Goal: Find specific page/section: Find specific page/section

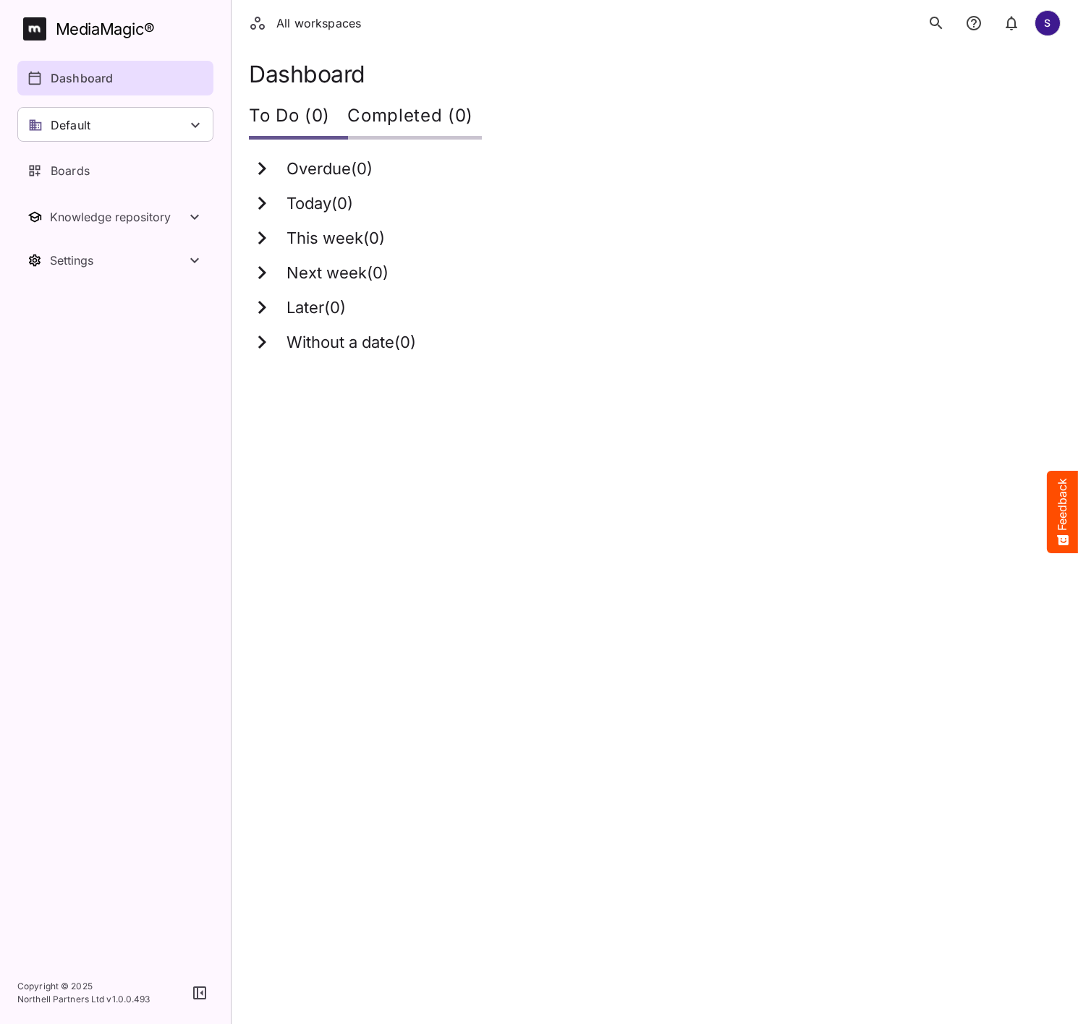
click at [937, 23] on icon "search" at bounding box center [935, 22] width 17 height 17
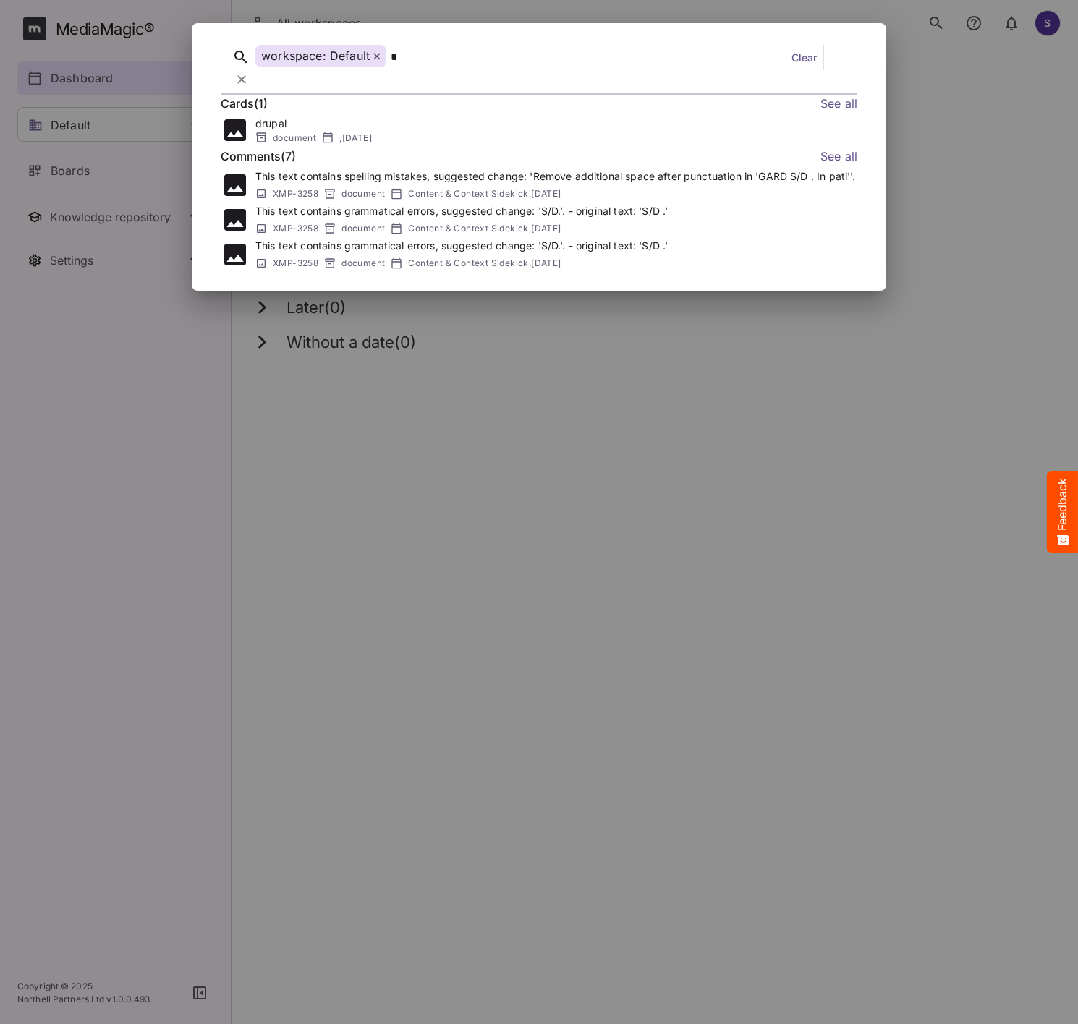
click at [368, 56] on div "workspace: Default" at bounding box center [320, 56] width 131 height 22
click at [377, 58] on icon at bounding box center [376, 56] width 7 height 7
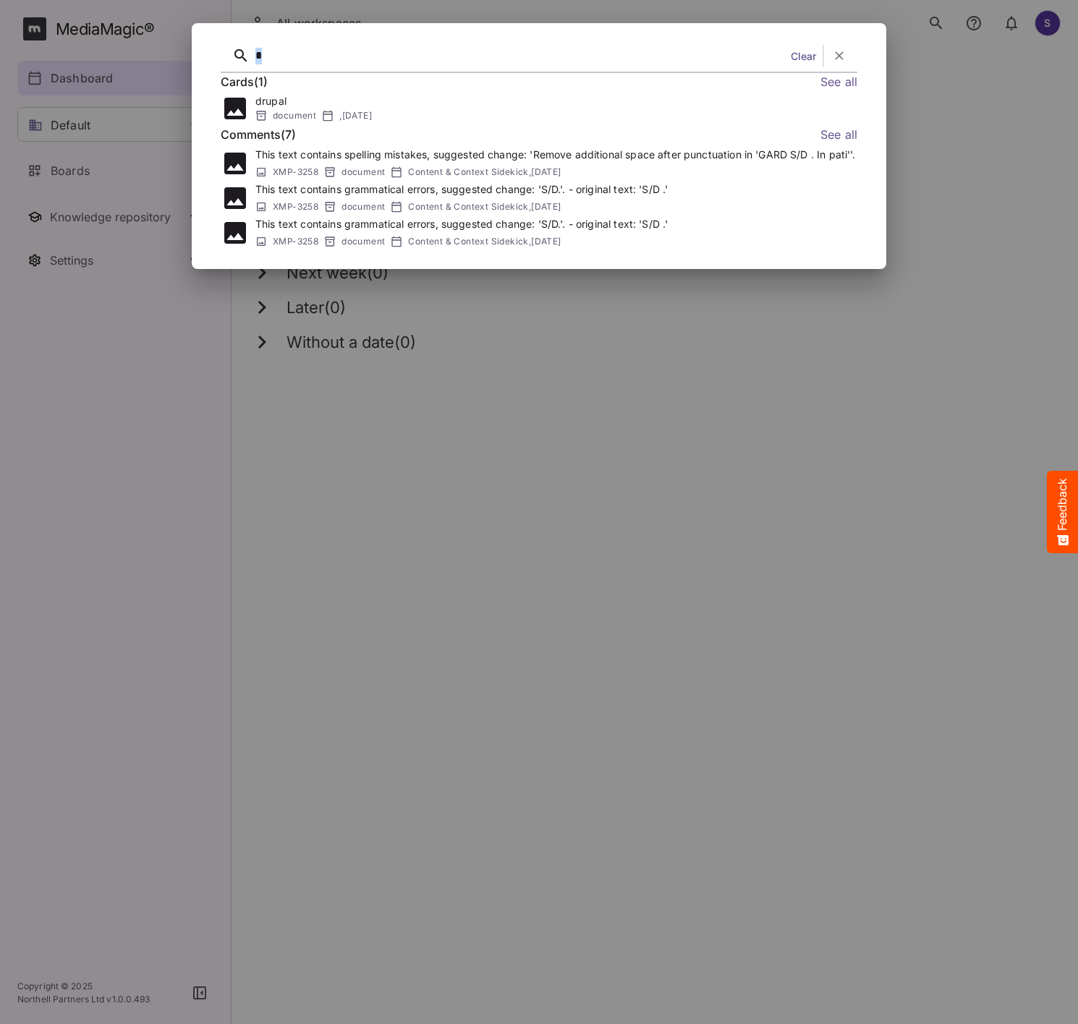
drag, startPoint x: 375, startPoint y: 57, endPoint x: 172, endPoint y: 30, distance: 205.1
click at [172, 30] on div "* Clear Cards ( 1 ) See all drupal document , [DATE] Comments ( 7 ) See all Thi…" at bounding box center [539, 512] width 1078 height 1024
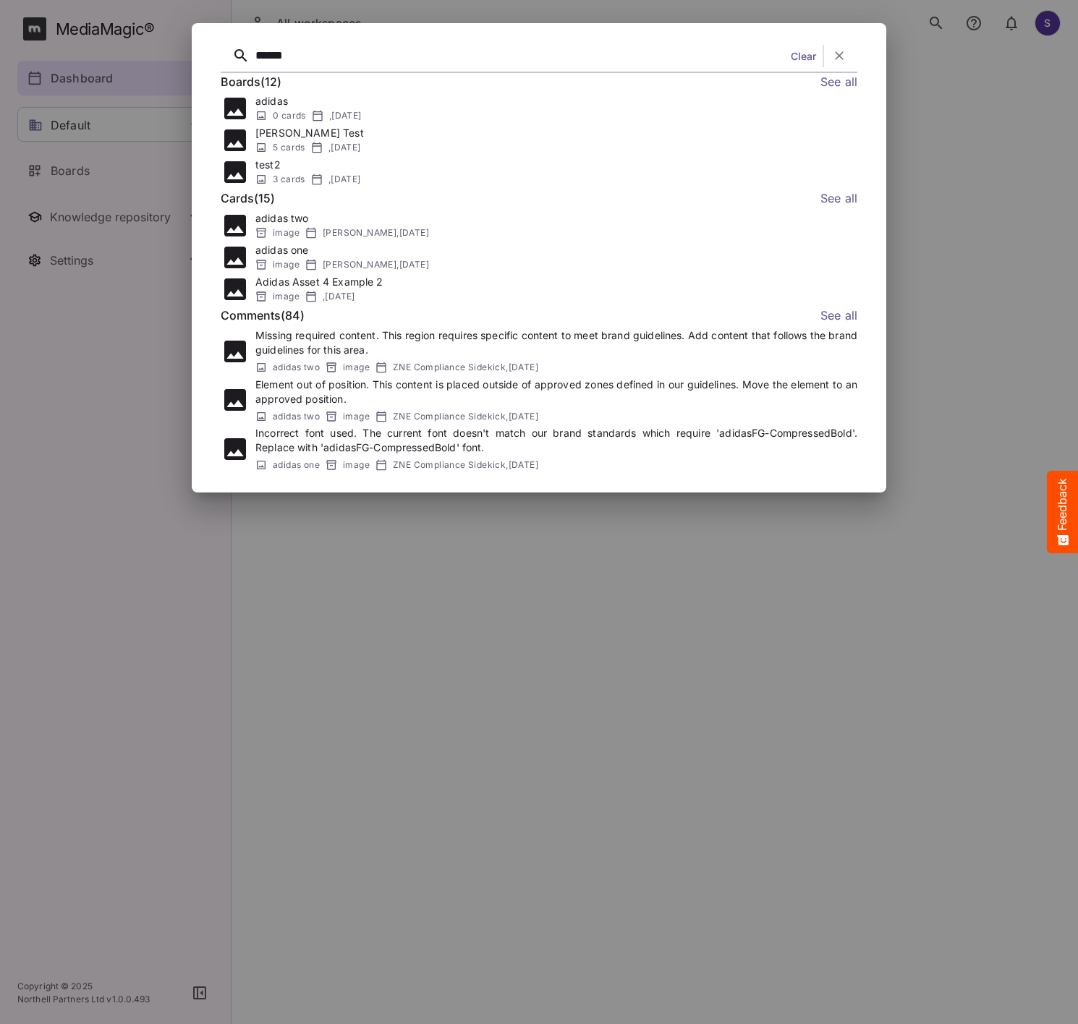
click at [841, 80] on link "See all" at bounding box center [838, 82] width 37 height 19
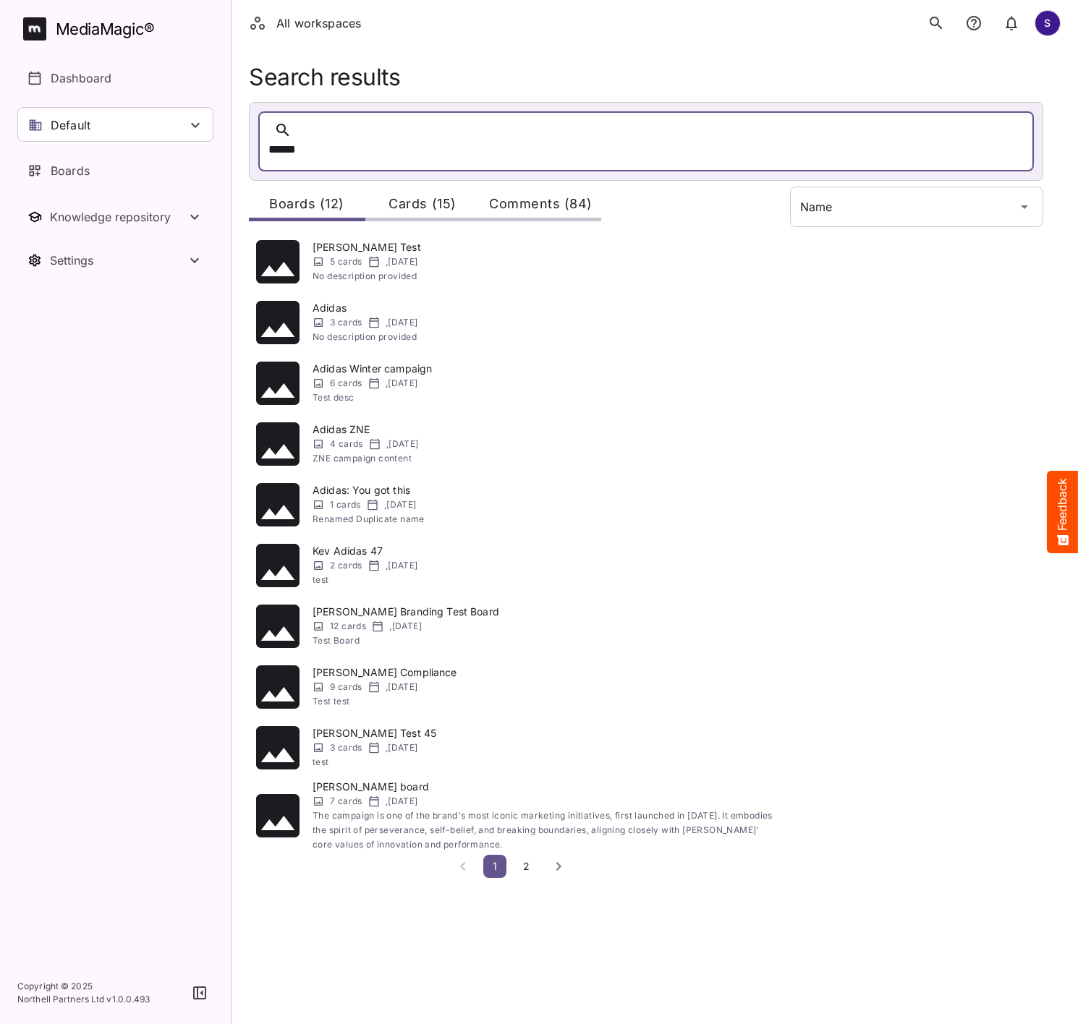
click at [444, 187] on div "Cards (15)" at bounding box center [422, 204] width 116 height 35
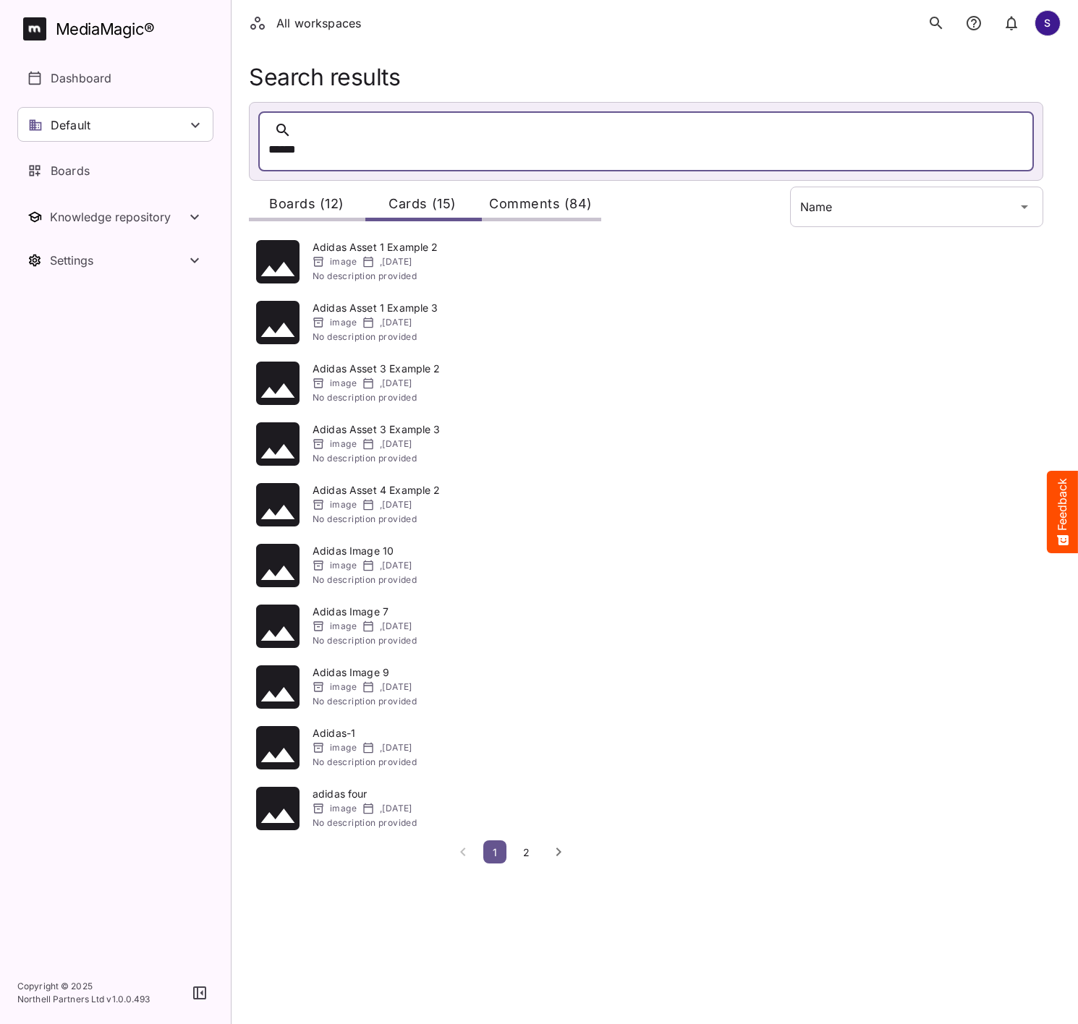
click at [519, 189] on div "Comments (84)" at bounding box center [540, 204] width 121 height 35
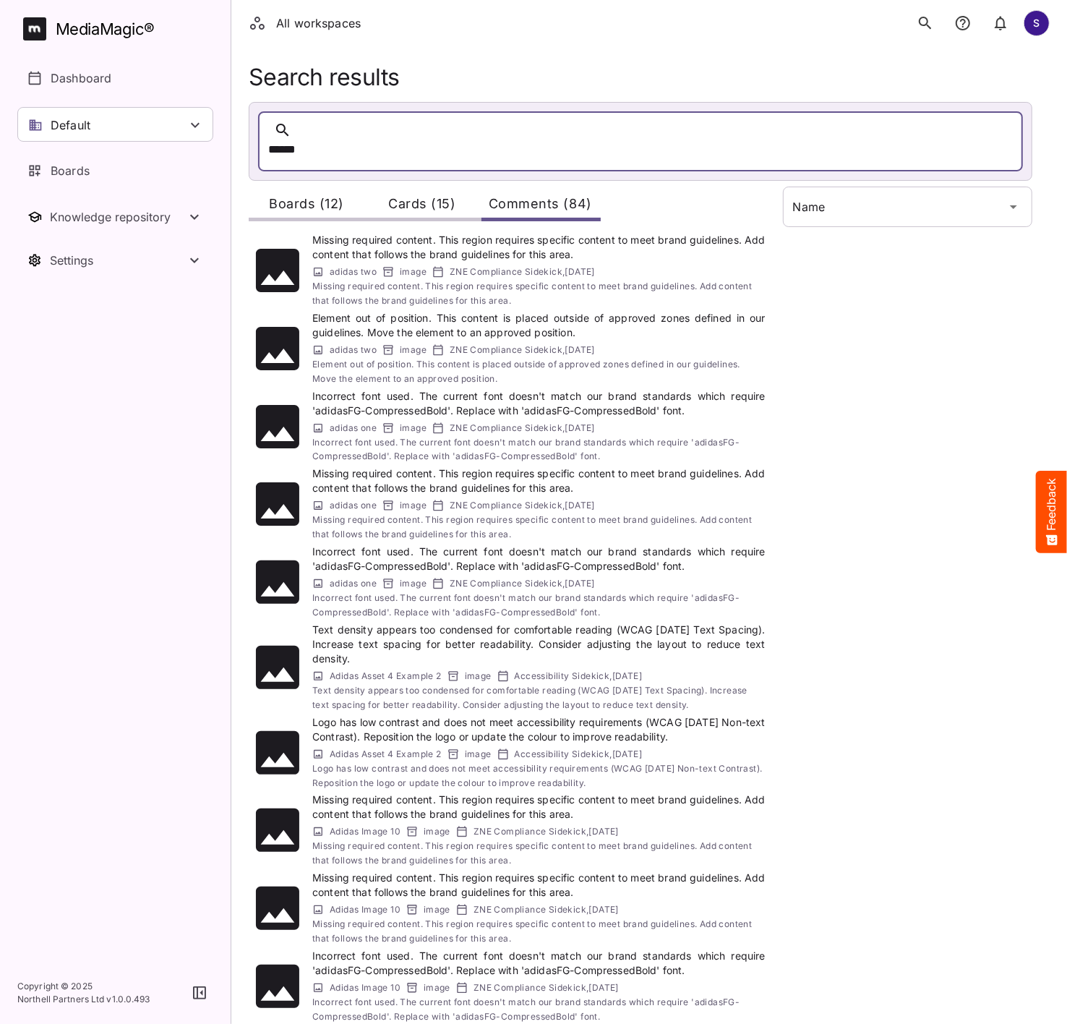
click at [316, 187] on div "Boards (12)" at bounding box center [307, 204] width 116 height 35
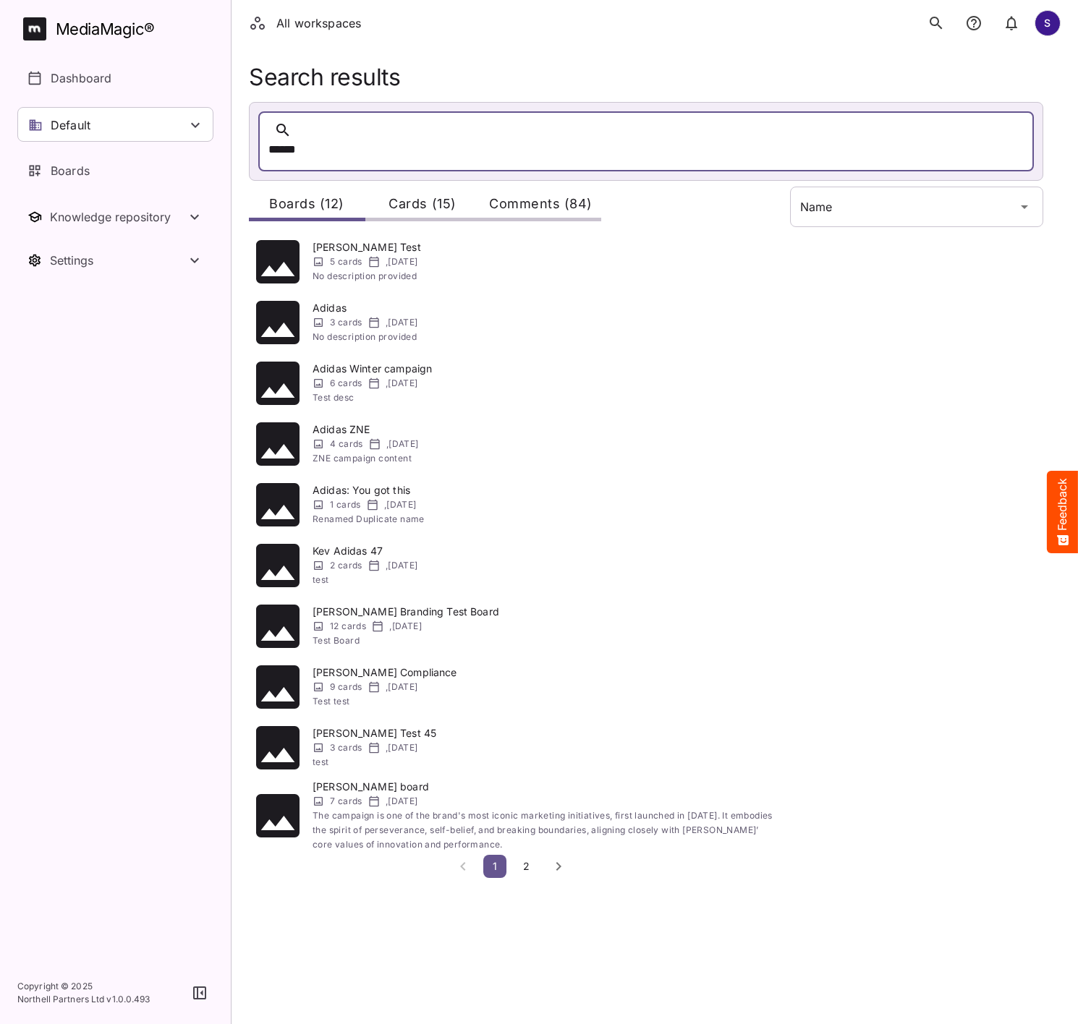
click at [422, 139] on div "******" at bounding box center [631, 150] width 727 height 22
click at [866, 195] on div "All workspaces S MediaMagic ® Dashboard Default [PERSON_NAME] BasicSearchTestWo…" at bounding box center [539, 439] width 1078 height 878
